Goal: Task Accomplishment & Management: Complete application form

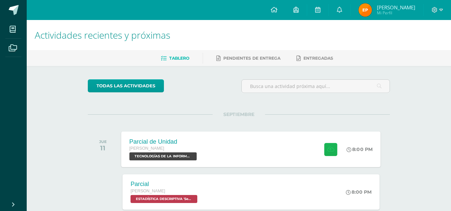
click at [330, 147] on icon at bounding box center [330, 150] width 7 height 6
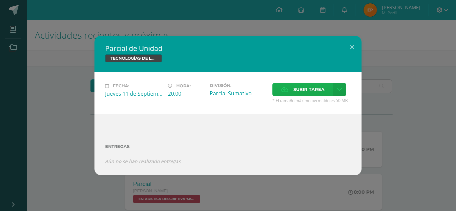
click at [311, 96] on label "Subir tarea" at bounding box center [303, 89] width 61 height 13
click at [0, 0] on input "Subir tarea" at bounding box center [0, 0] width 0 height 0
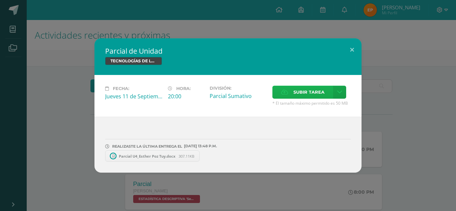
click at [293, 87] on label "Subir tarea" at bounding box center [303, 92] width 61 height 13
click at [0, 0] on input "Subir tarea" at bounding box center [0, 0] width 0 height 0
click at [350, 51] on button at bounding box center [352, 49] width 19 height 23
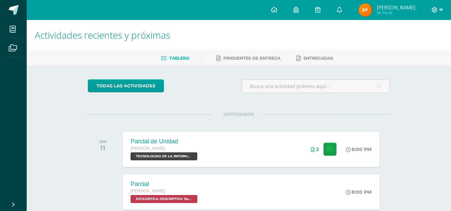
click at [439, 11] on span at bounding box center [437, 9] width 11 height 7
click at [421, 44] on span "Cerrar sesión" at bounding box center [421, 45] width 30 height 6
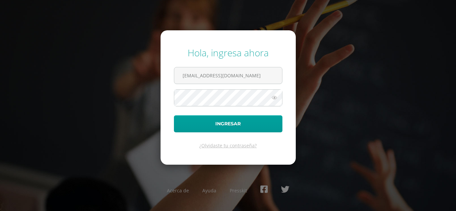
drag, startPoint x: 271, startPoint y: 75, endPoint x: 165, endPoint y: 67, distance: 106.2
click at [165, 67] on form "Hola, ingresa ahora [EMAIL_ADDRESS][DOMAIN_NAME] Ingresar ¿Olvidaste tu contras…" at bounding box center [228, 97] width 135 height 134
type input "3"
type input "es"
click at [275, 98] on icon at bounding box center [274, 98] width 9 height 8
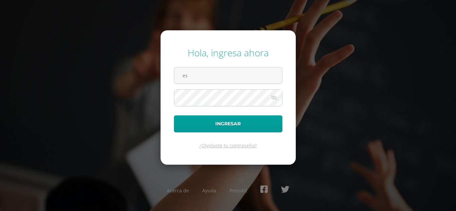
click at [275, 98] on icon at bounding box center [274, 98] width 9 height 8
